Goal: Communication & Community: Participate in discussion

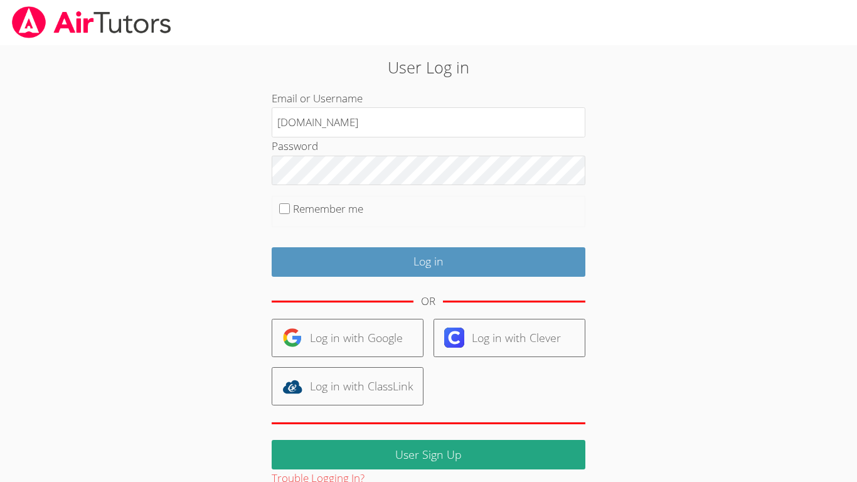
type input "[EMAIL_ADDRESS][DOMAIN_NAME]"
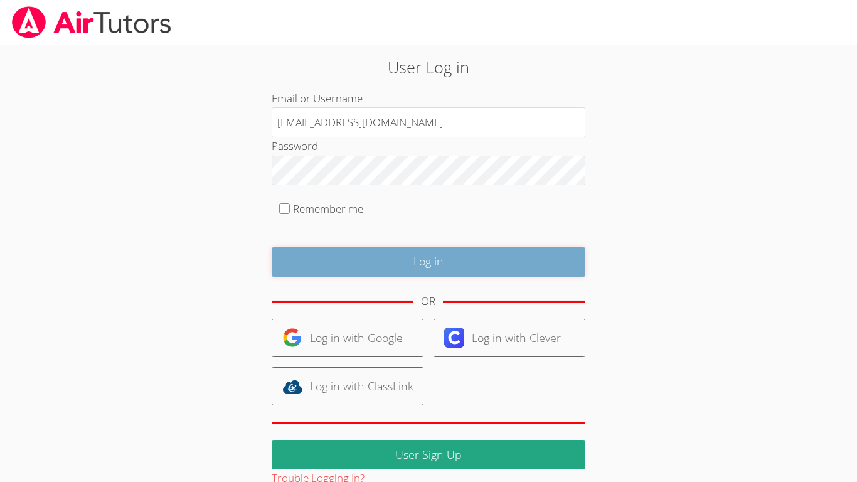
click at [413, 251] on input "Log in" at bounding box center [429, 261] width 314 height 29
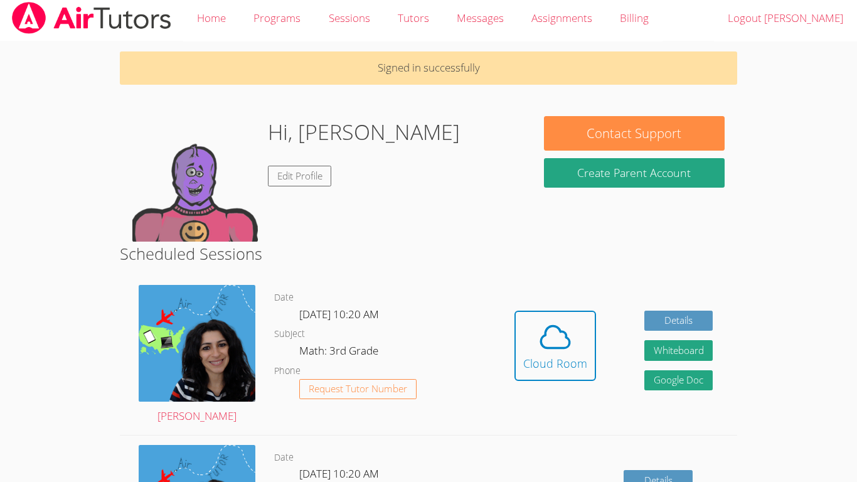
scroll to position [4, 0]
click at [524, 377] on button "Cloud Room" at bounding box center [555, 346] width 82 height 70
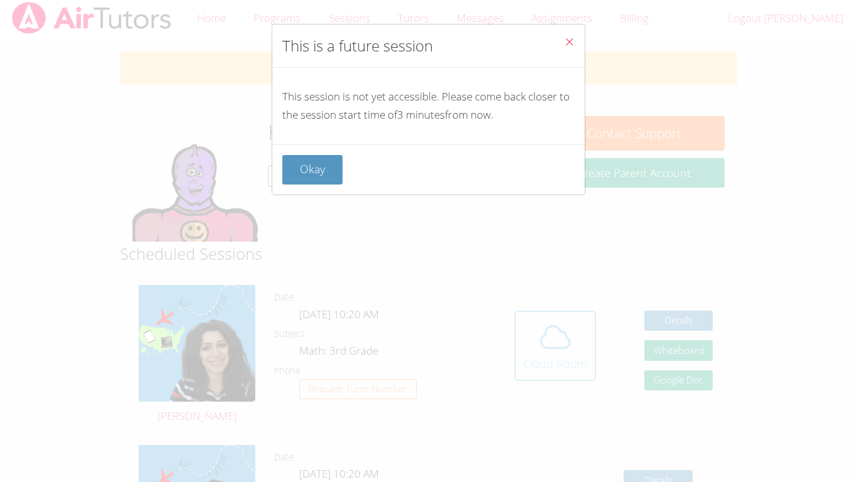
click at [524, 377] on div "This is a future session This session is not yet accessible. Please come back c…" at bounding box center [428, 241] width 857 height 482
click at [295, 178] on button "Okay" at bounding box center [312, 169] width 60 height 29
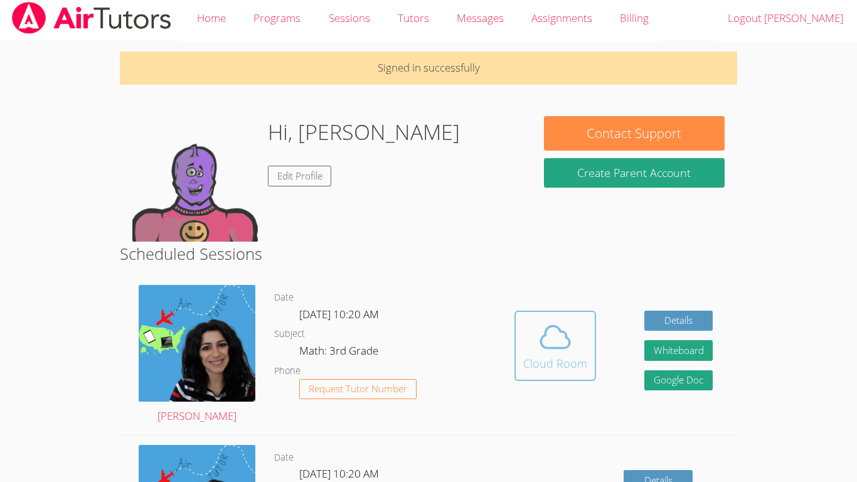
click at [575, 366] on div "Cloud Room" at bounding box center [555, 363] width 64 height 18
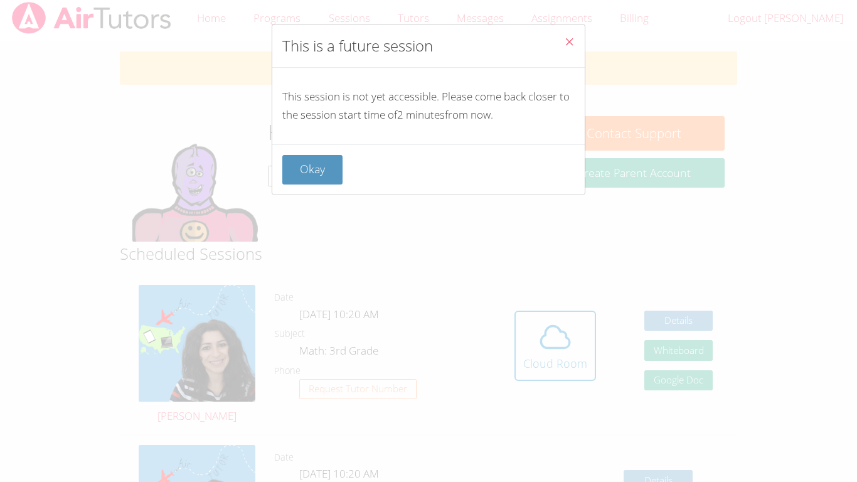
click at [312, 191] on div "Okay" at bounding box center [428, 169] width 312 height 50
click at [326, 167] on button "Okay" at bounding box center [312, 169] width 60 height 29
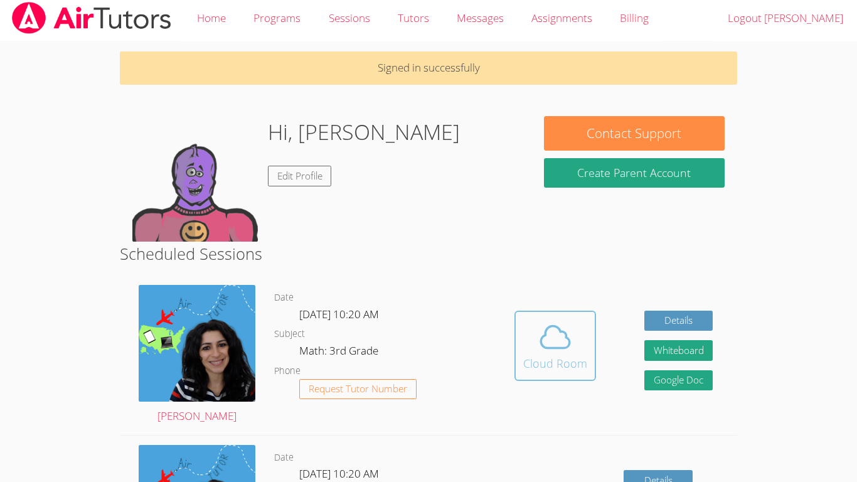
click at [542, 356] on div "Cloud Room" at bounding box center [555, 363] width 64 height 18
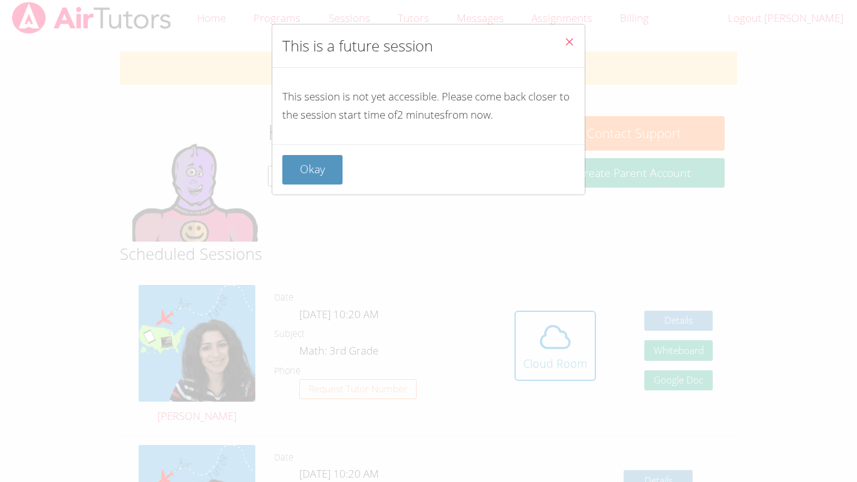
click at [107, 192] on div "This is a future session This session is not yet accessible. Please come back c…" at bounding box center [428, 241] width 857 height 482
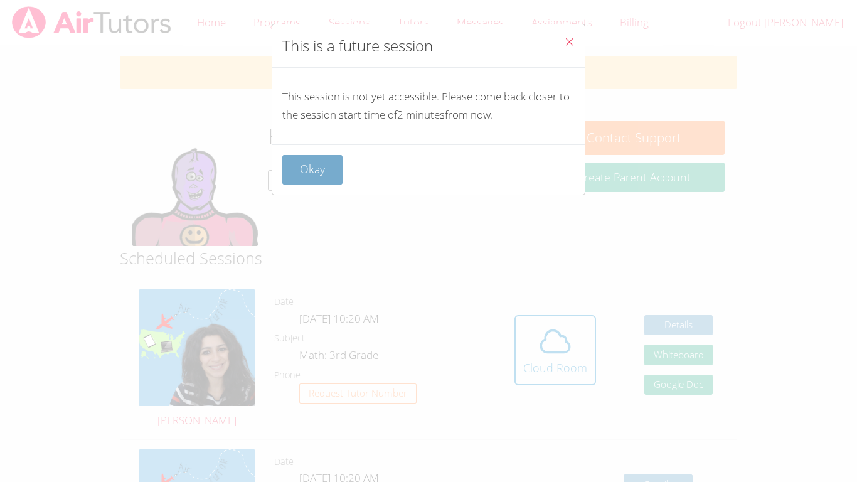
click at [289, 176] on button "Okay" at bounding box center [312, 169] width 60 height 29
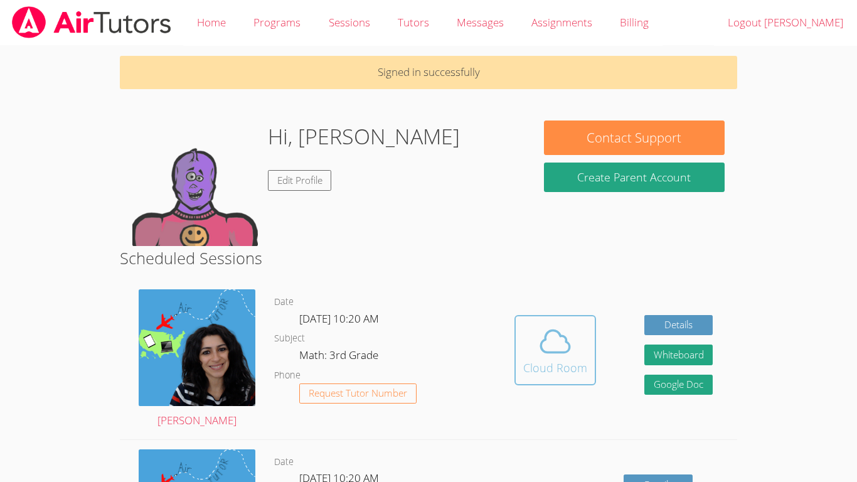
click at [583, 378] on button "Cloud Room" at bounding box center [555, 350] width 82 height 70
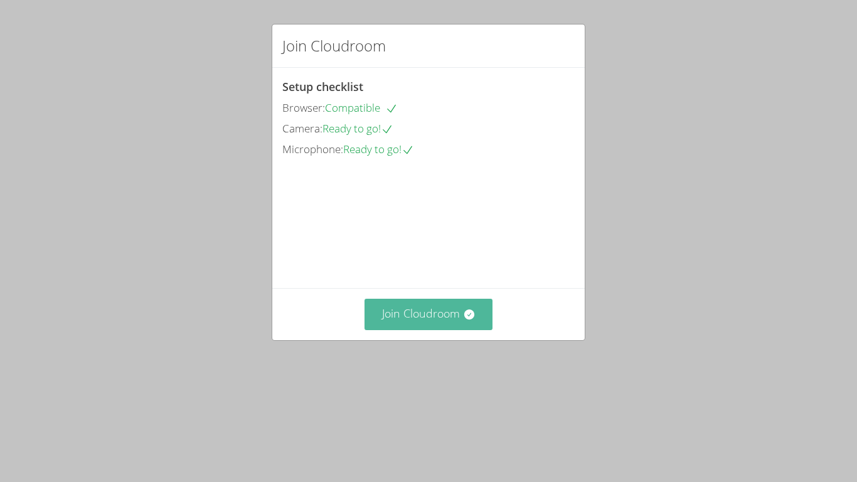
click at [450, 329] on button "Join Cloudroom" at bounding box center [428, 314] width 129 height 31
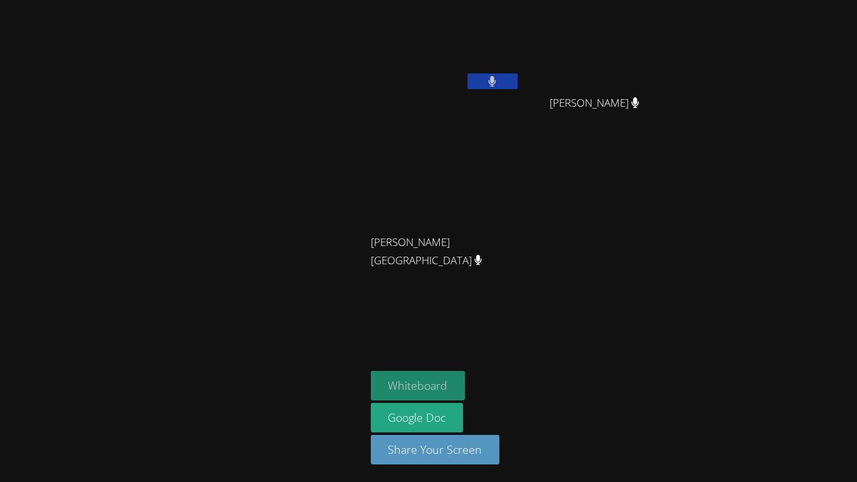
click at [395, 385] on button "Whiteboard" at bounding box center [418, 385] width 95 height 29
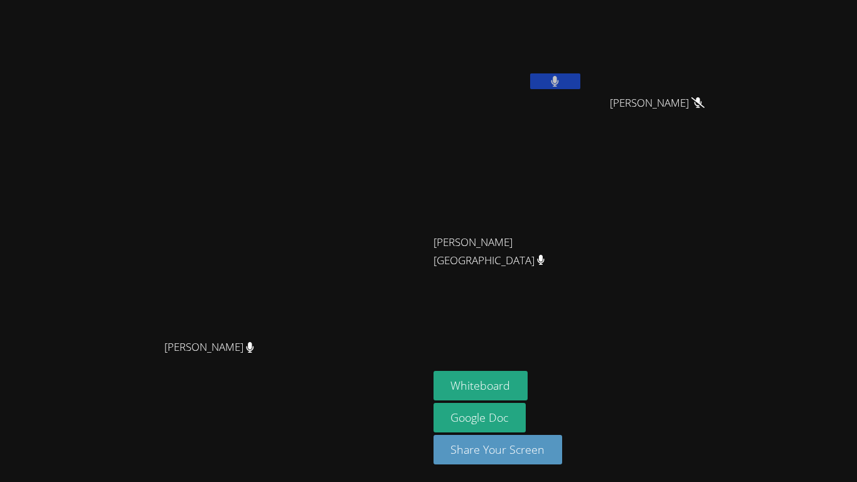
drag, startPoint x: 487, startPoint y: 134, endPoint x: 514, endPoint y: 240, distance: 109.4
click at [308, 240] on video at bounding box center [214, 215] width 188 height 235
click at [528, 376] on button "Whiteboard" at bounding box center [481, 385] width 95 height 29
click at [528, 390] on button "Whiteboard" at bounding box center [481, 385] width 95 height 29
click at [580, 87] on button at bounding box center [555, 81] width 50 height 16
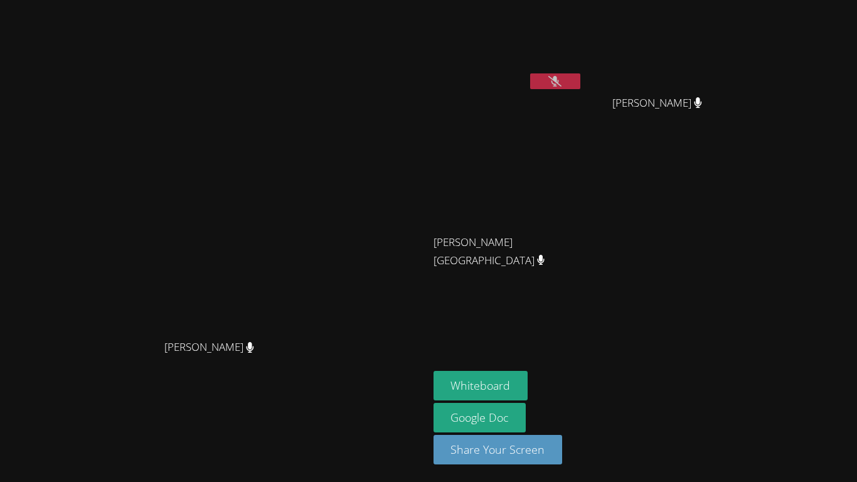
click at [580, 77] on button at bounding box center [555, 81] width 50 height 16
